Goal: Use online tool/utility

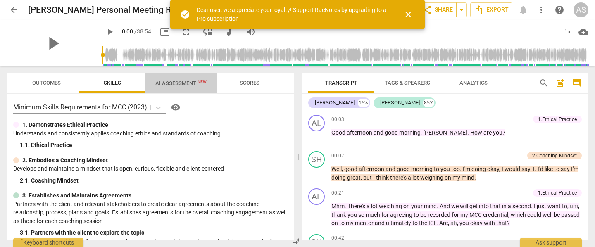
click at [163, 84] on span "AI Assessment New" at bounding box center [180, 83] width 51 height 6
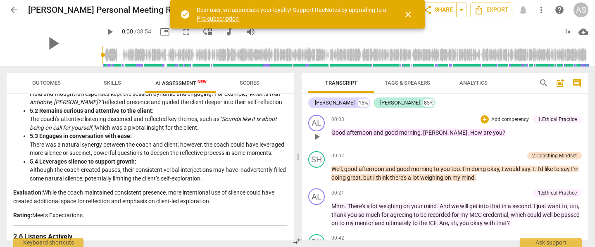
scroll to position [770, 0]
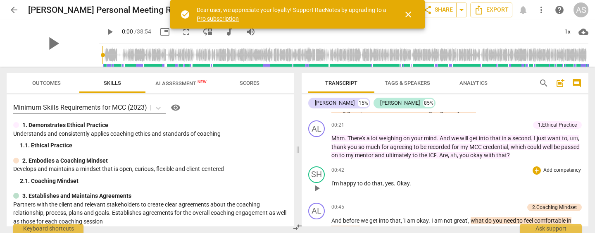
scroll to position [75, 0]
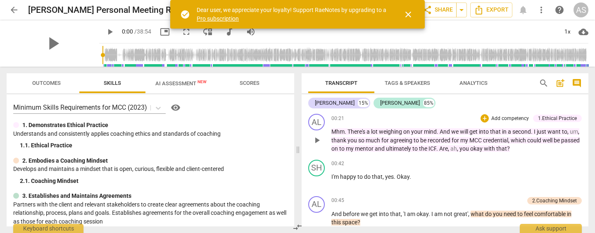
click at [470, 148] on span "you" at bounding box center [464, 148] width 11 height 7
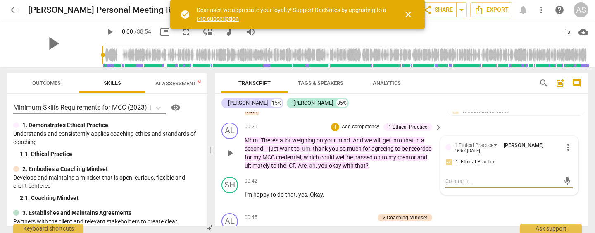
scroll to position [83, 0]
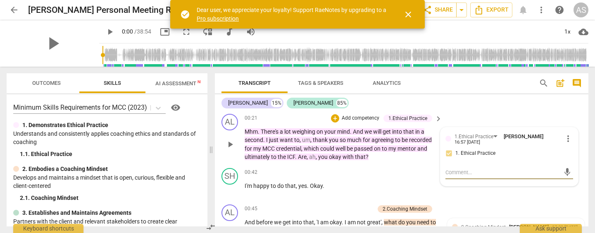
click at [378, 154] on p "Mhm . There's a lot weighing on your mind . And we will get into that in a seco…" at bounding box center [341, 144] width 193 height 34
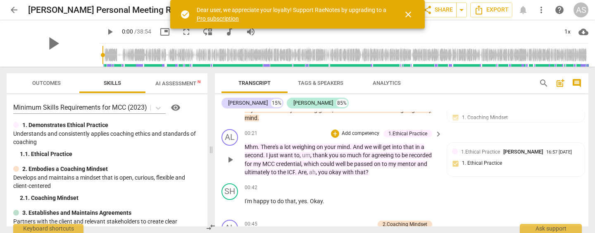
scroll to position [64, 0]
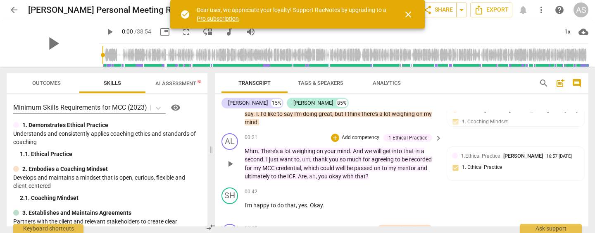
click at [318, 176] on span "you" at bounding box center [323, 176] width 11 height 7
click at [318, 177] on span "," at bounding box center [317, 176] width 2 height 7
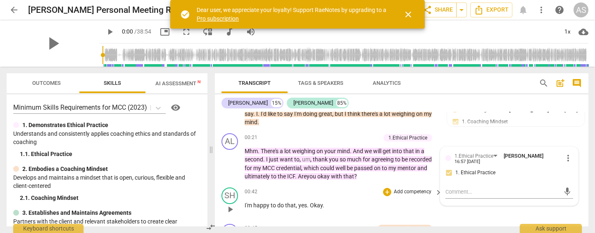
scroll to position [57, 0]
